Goal: Information Seeking & Learning: Learn about a topic

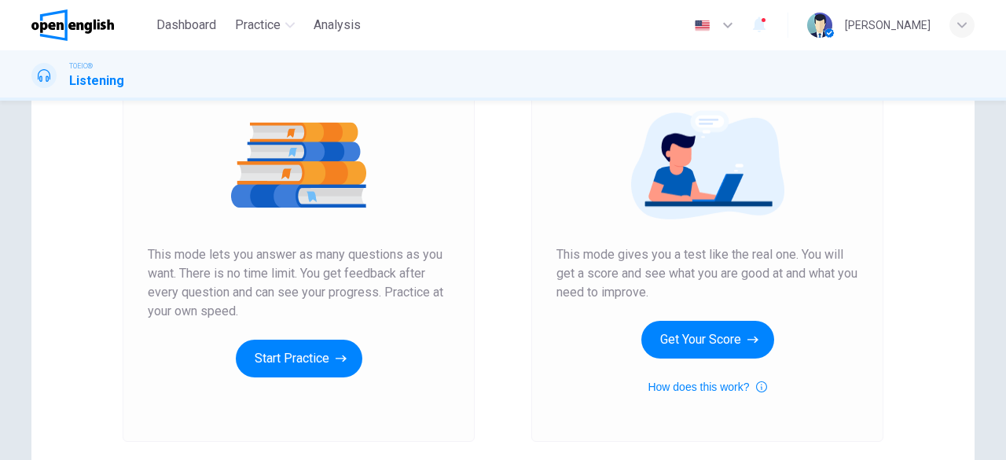
scroll to position [178, 0]
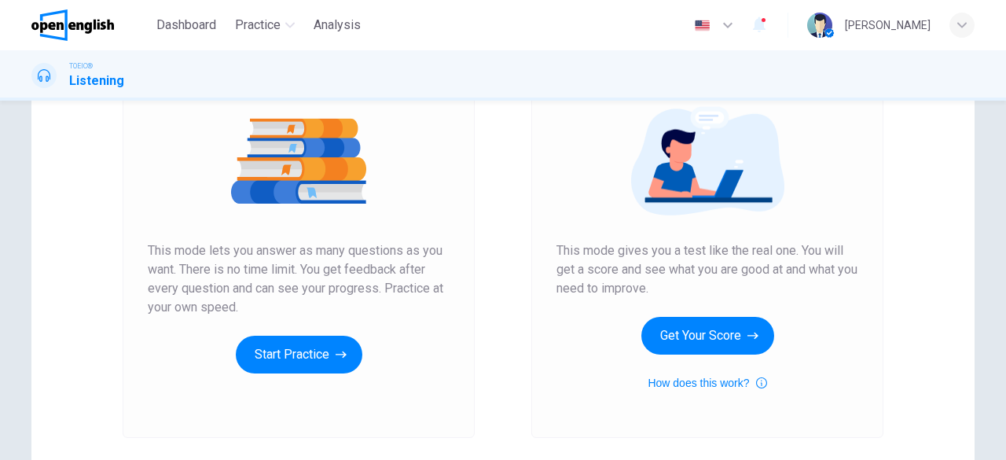
drag, startPoint x: 141, startPoint y: 242, endPoint x: 241, endPoint y: 302, distance: 116.7
click at [241, 302] on div "Unlimited Practice This mode lets you answer as many questions as you want. The…" at bounding box center [299, 227] width 352 height 420
drag, startPoint x: 241, startPoint y: 302, endPoint x: 132, endPoint y: 246, distance: 123.0
click at [132, 246] on div "Unlimited Practice This mode lets you answer as many questions as you want. The…" at bounding box center [299, 227] width 352 height 420
drag, startPoint x: 132, startPoint y: 246, endPoint x: 226, endPoint y: 283, distance: 101.2
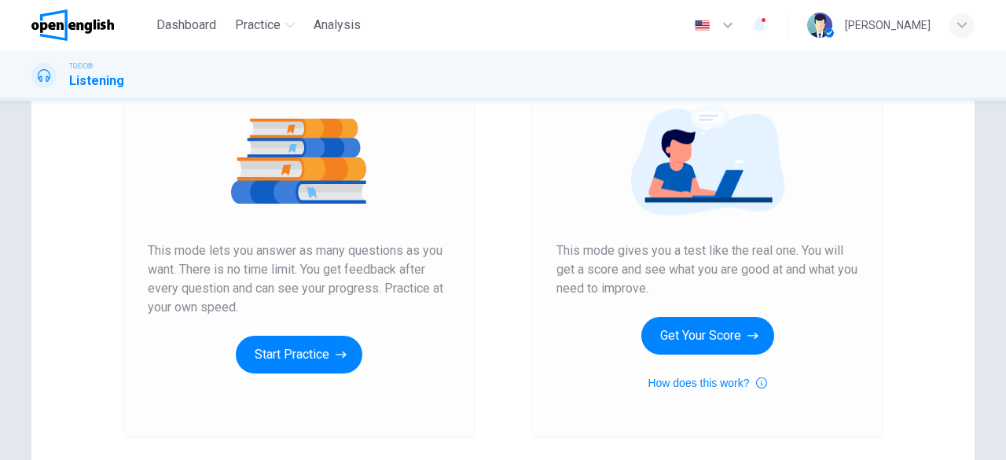
click at [226, 283] on div "Unlimited Practice This mode lets you answer as many questions as you want. The…" at bounding box center [299, 227] width 352 height 420
drag, startPoint x: 146, startPoint y: 245, endPoint x: 211, endPoint y: 266, distance: 68.6
click at [211, 266] on span "This mode lets you answer as many questions as you want. There is no time limit…" at bounding box center [299, 278] width 302 height 75
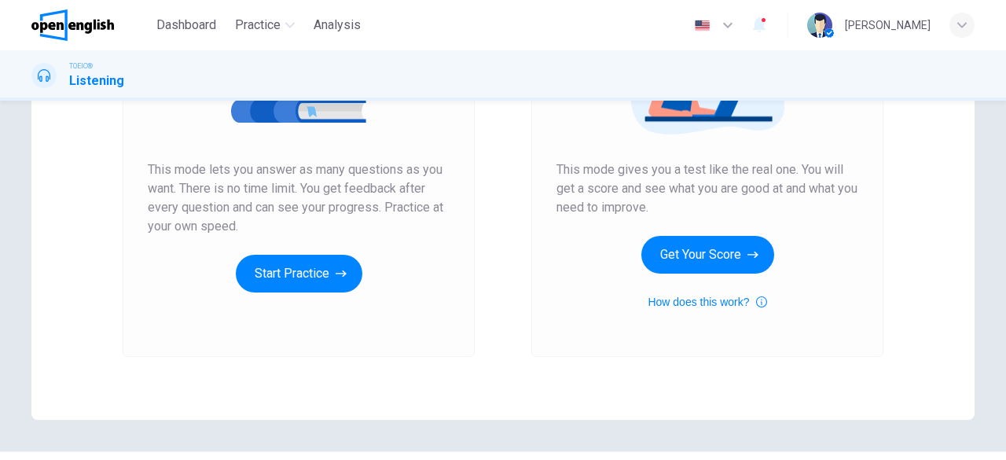
scroll to position [259, 0]
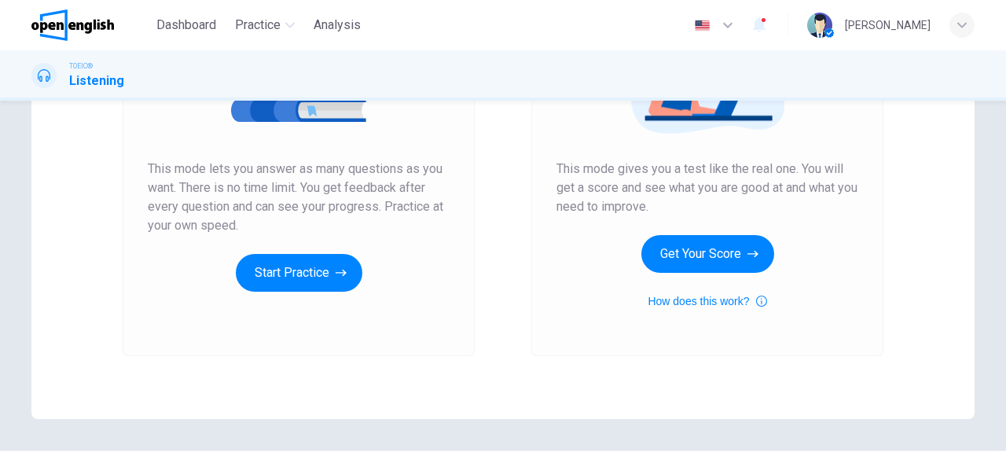
drag, startPoint x: 533, startPoint y: 177, endPoint x: 654, endPoint y: 222, distance: 130.0
click at [654, 222] on div "Mock Test This mode gives you a test like the real one. You will get a score an…" at bounding box center [707, 146] width 352 height 420
drag, startPoint x: 671, startPoint y: 206, endPoint x: 526, endPoint y: 171, distance: 149.4
click at [526, 171] on div "Mock Test This mode gives you a test like the real one. You will get a score an…" at bounding box center [707, 146] width 409 height 420
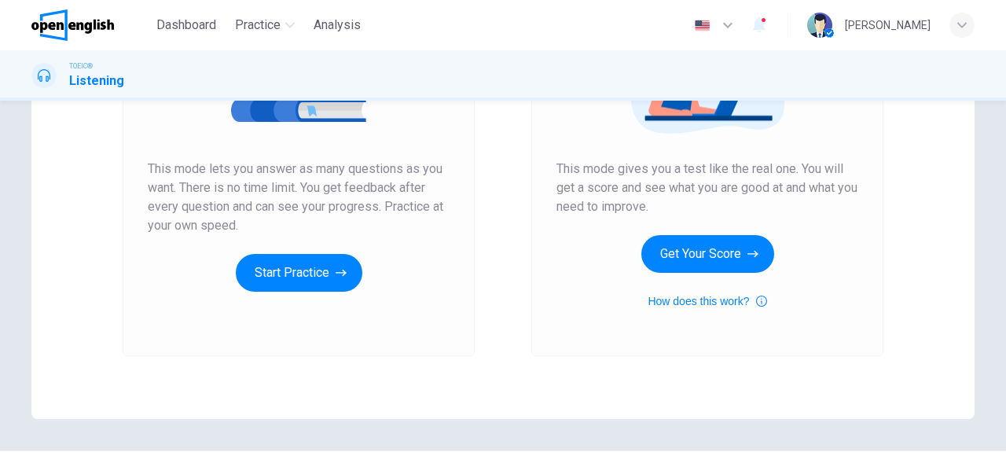
drag, startPoint x: 526, startPoint y: 171, endPoint x: 680, endPoint y: 214, distance: 160.7
click at [680, 214] on div "Mock Test This mode gives you a test like the real one. You will get a score an…" at bounding box center [707, 146] width 409 height 420
drag, startPoint x: 680, startPoint y: 214, endPoint x: 377, endPoint y: 107, distance: 321.8
click at [377, 107] on div "Unlimited Practice Mock Test Unlimited Practice This mode lets you answer as ma…" at bounding box center [502, 146] width 943 height 546
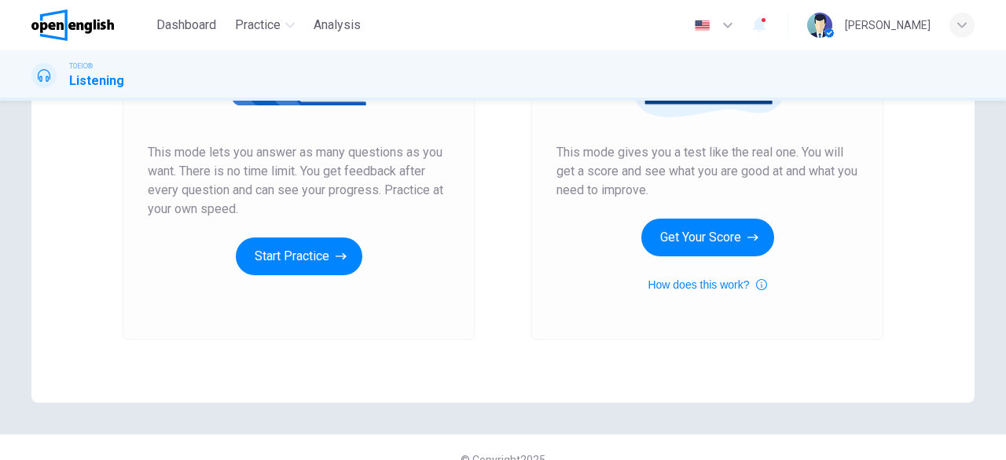
scroll to position [280, 0]
